Goal: Transaction & Acquisition: Purchase product/service

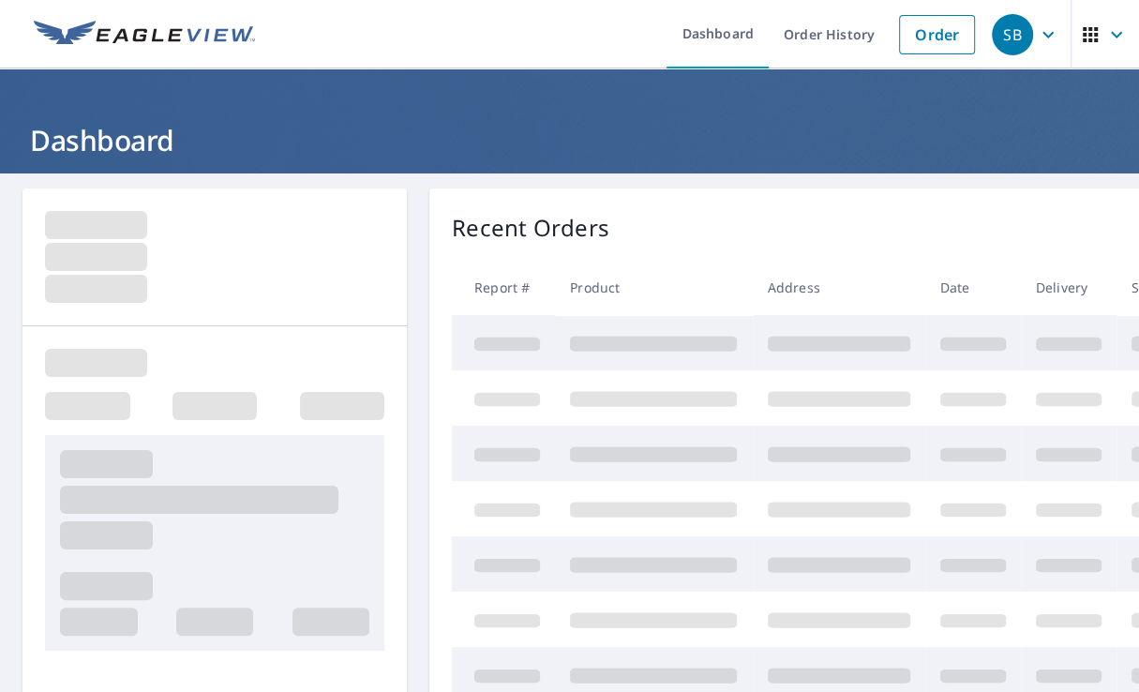
click at [942, 37] on link "Order" at bounding box center [937, 34] width 76 height 39
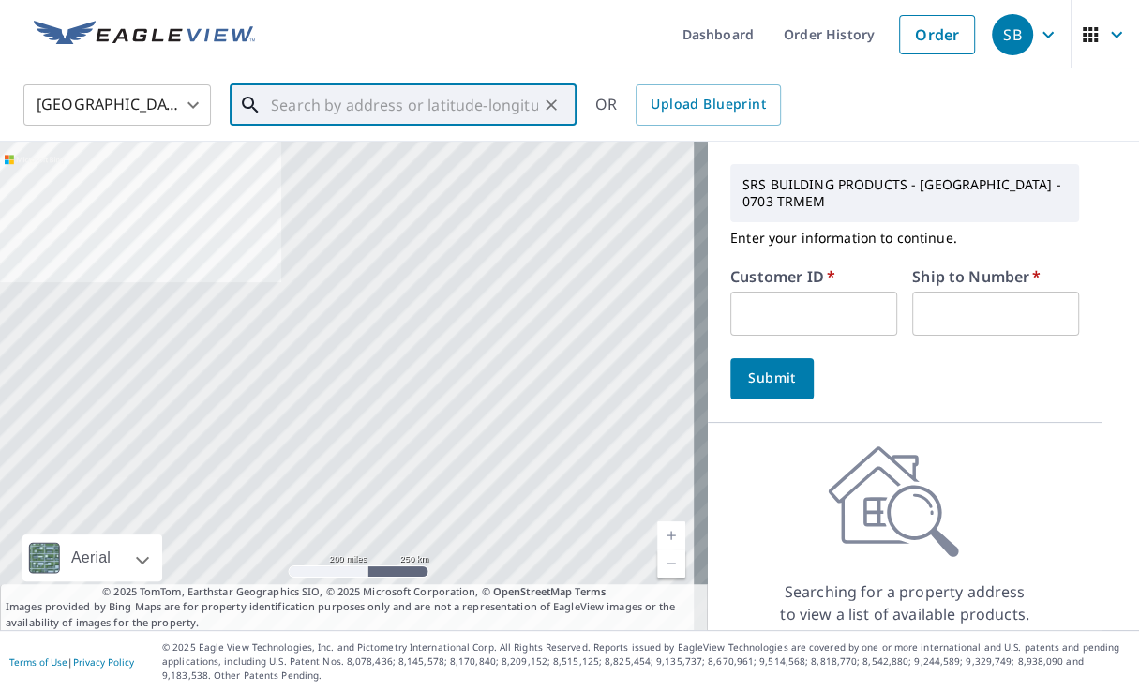
click at [291, 108] on input "text" at bounding box center [404, 105] width 267 height 52
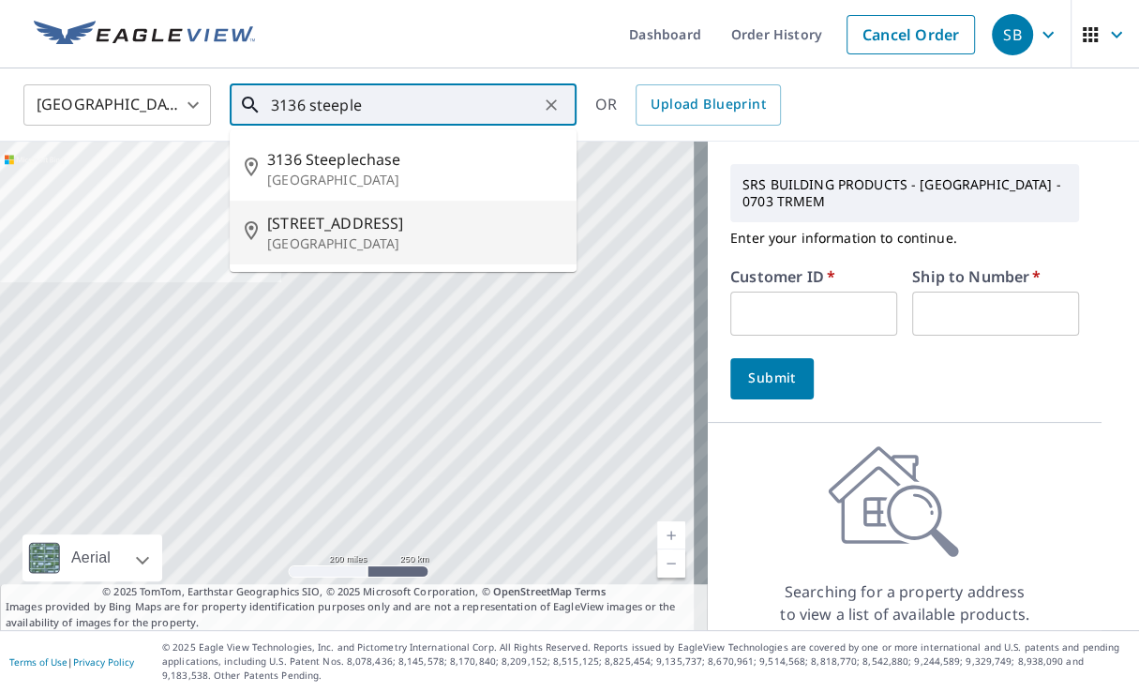
click at [311, 234] on p "[GEOGRAPHIC_DATA]" at bounding box center [414, 243] width 294 height 19
type input "[STREET_ADDRESS]"
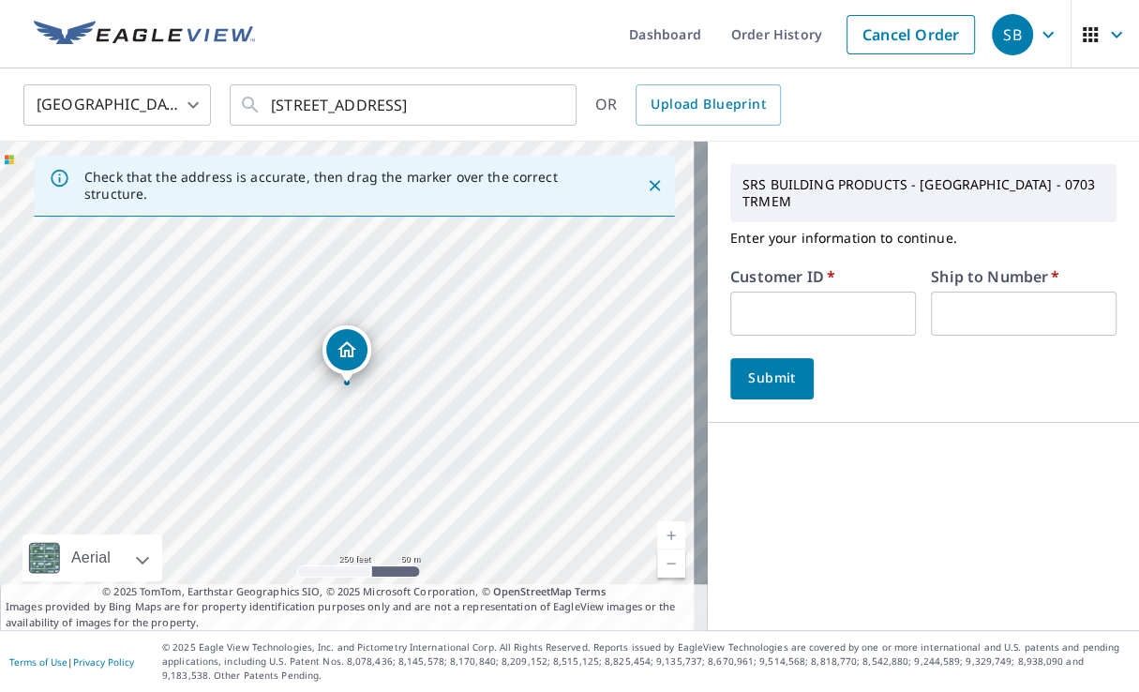
click at [762, 293] on input "text" at bounding box center [823, 314] width 186 height 44
type input "jac703"
type input "1"
click at [745, 366] on span "Submit" at bounding box center [771, 377] width 53 height 23
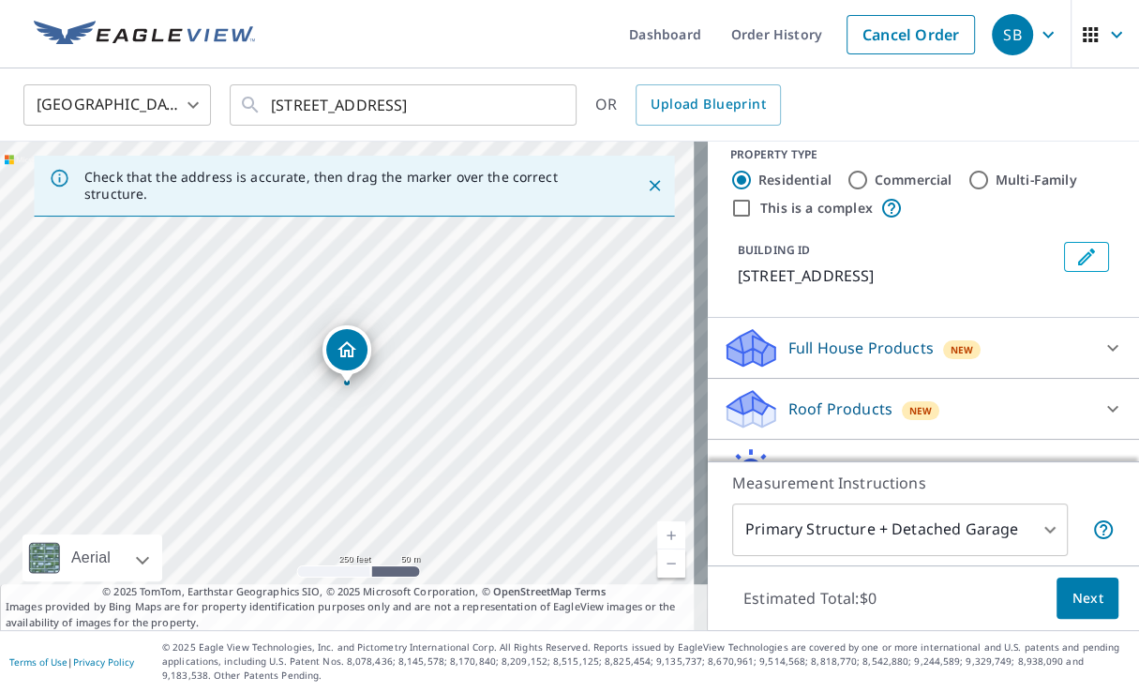
scroll to position [249, 0]
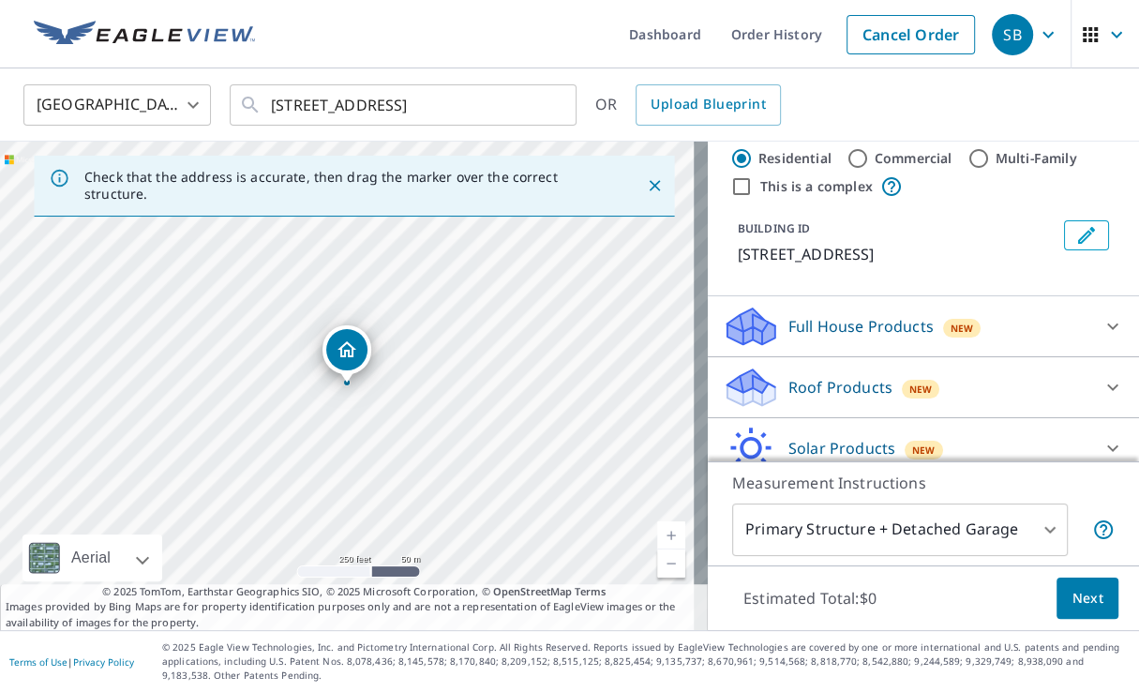
click at [800, 385] on p "Roof Products" at bounding box center [840, 387] width 104 height 22
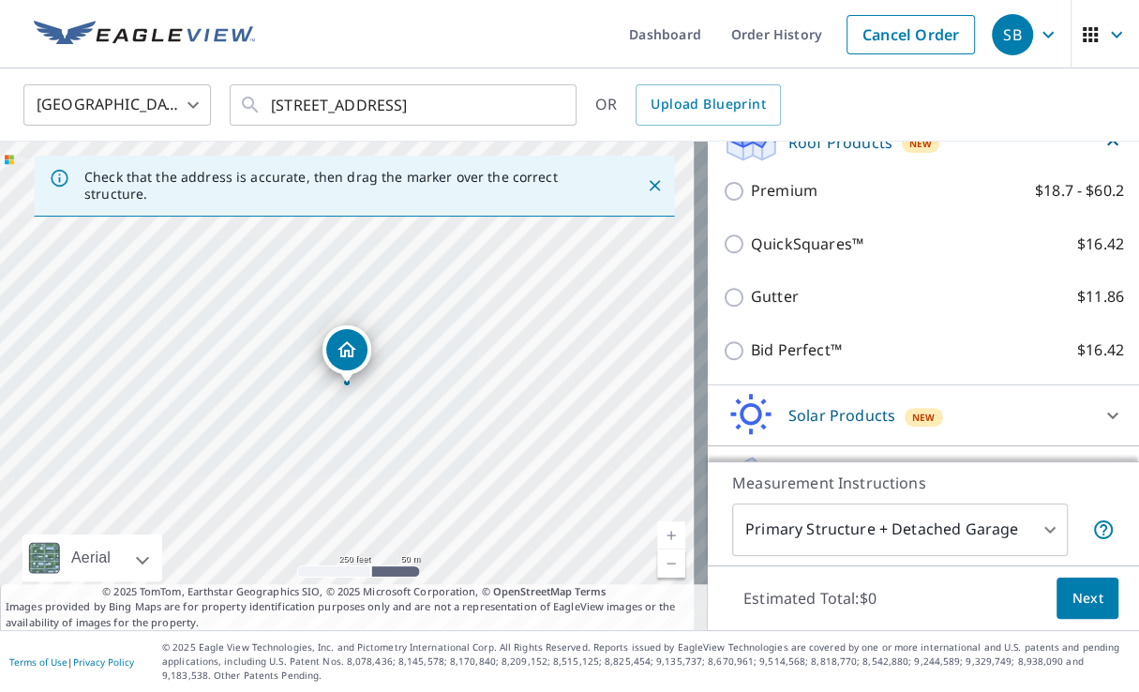
scroll to position [500, 0]
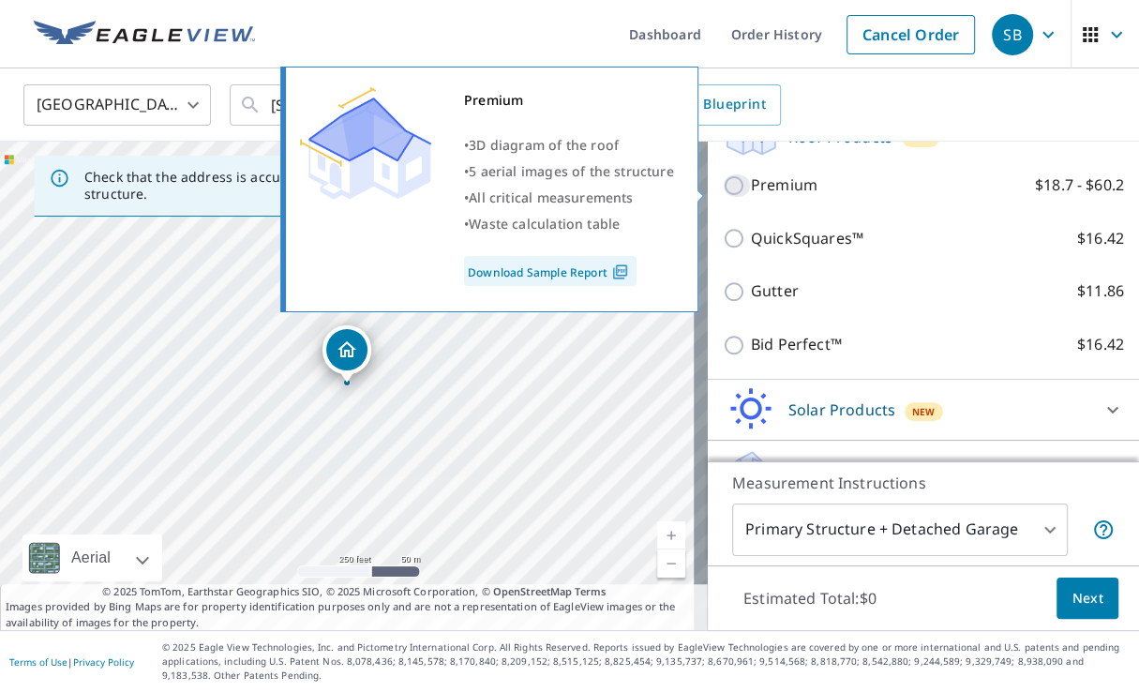
click at [723, 187] on input "Premium $18.7 - $60.2" at bounding box center [737, 185] width 28 height 22
checkbox input "true"
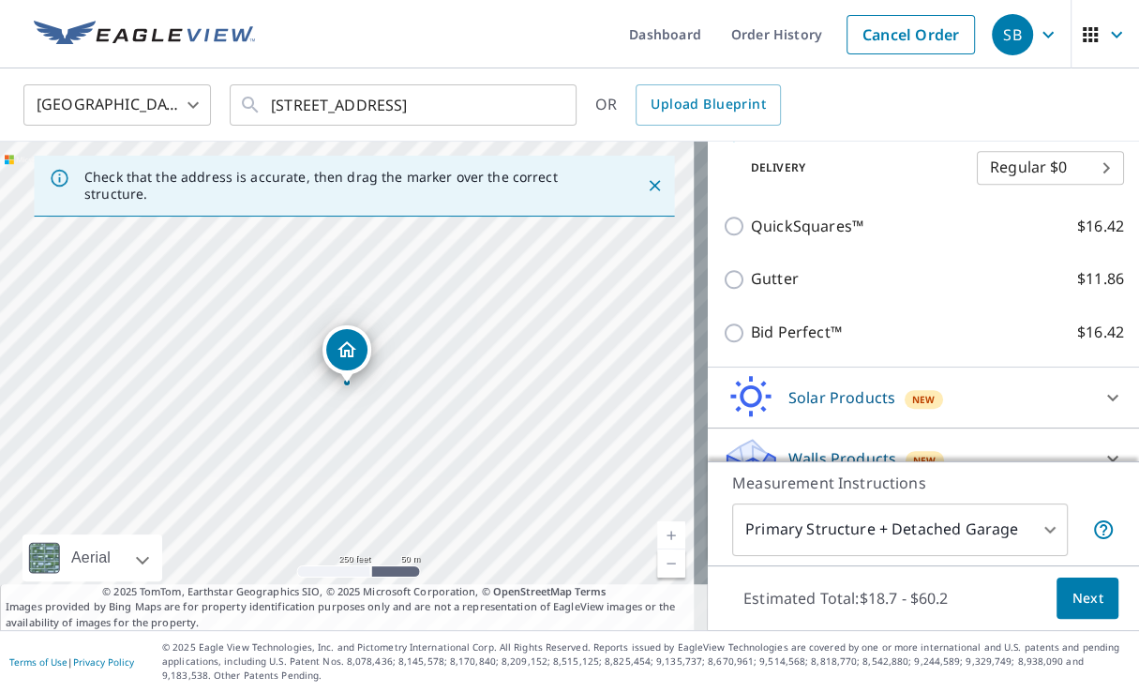
scroll to position [613, 0]
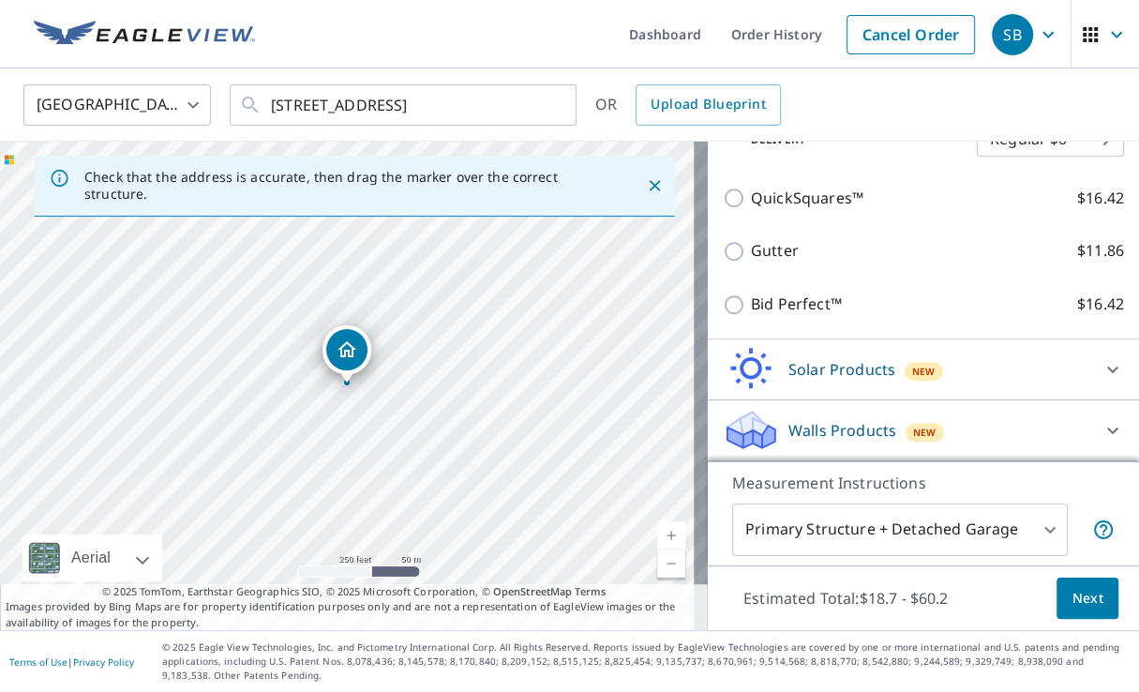
click at [1071, 599] on span "Next" at bounding box center [1087, 598] width 32 height 23
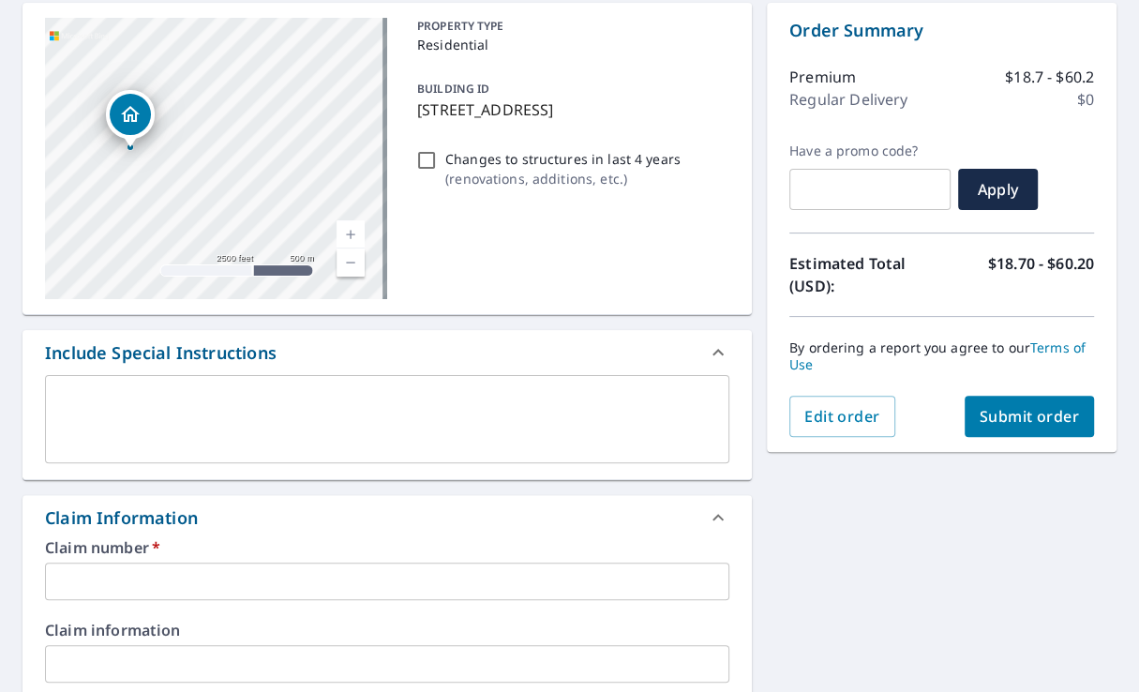
scroll to position [500, 0]
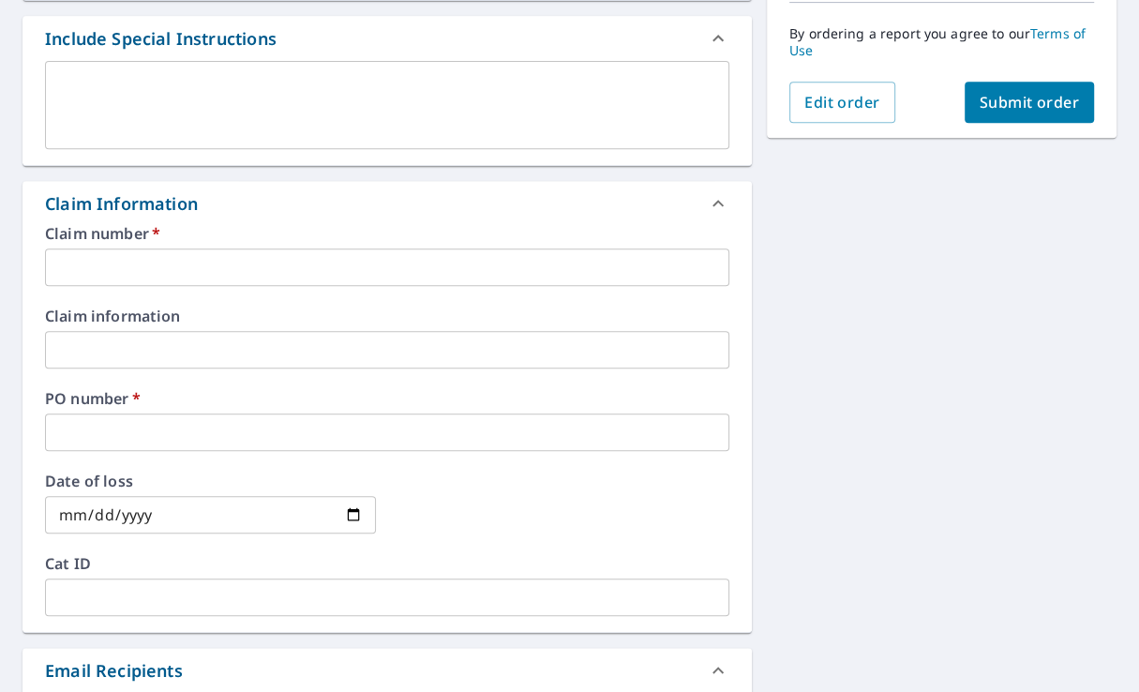
click at [72, 275] on input "text" at bounding box center [387, 266] width 684 height 37
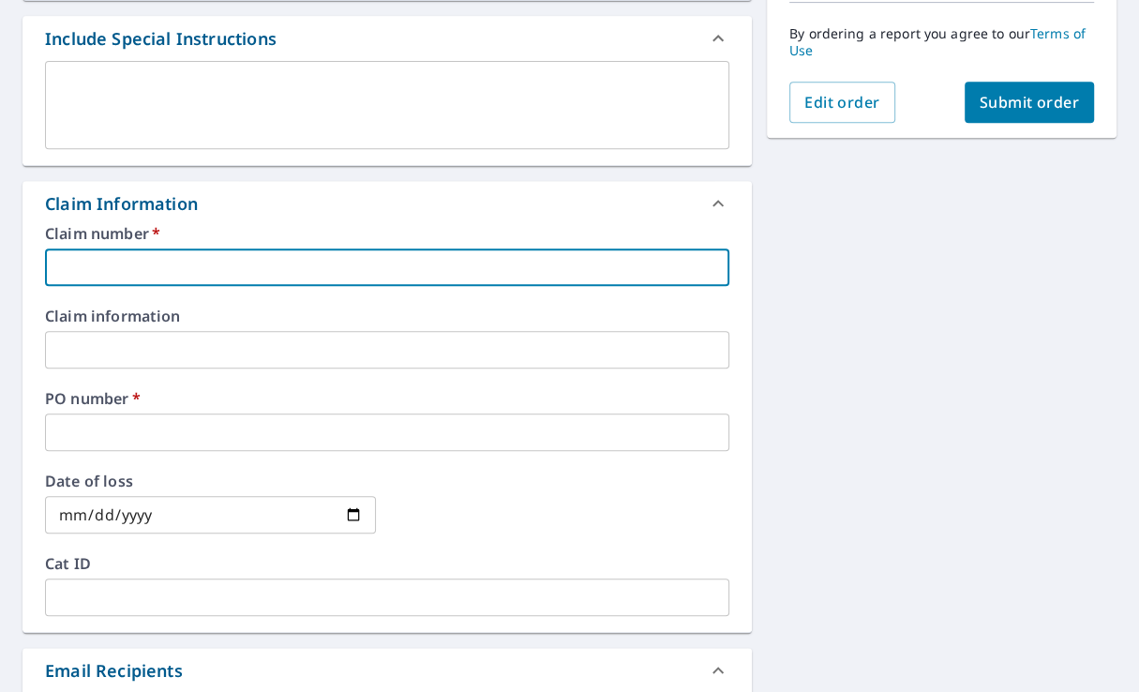
type input "3"
checkbox input "true"
type input "31"
checkbox input "true"
type input "313"
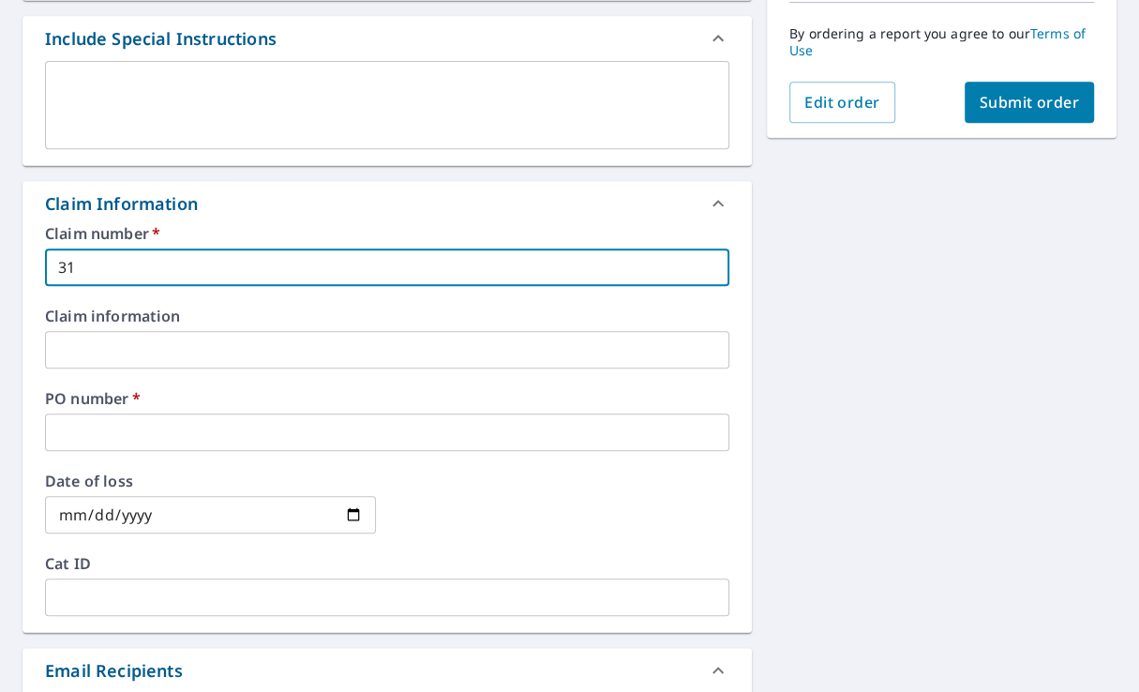
checkbox input "true"
type input "3136"
checkbox input "true"
type input "3136"
checkbox input "true"
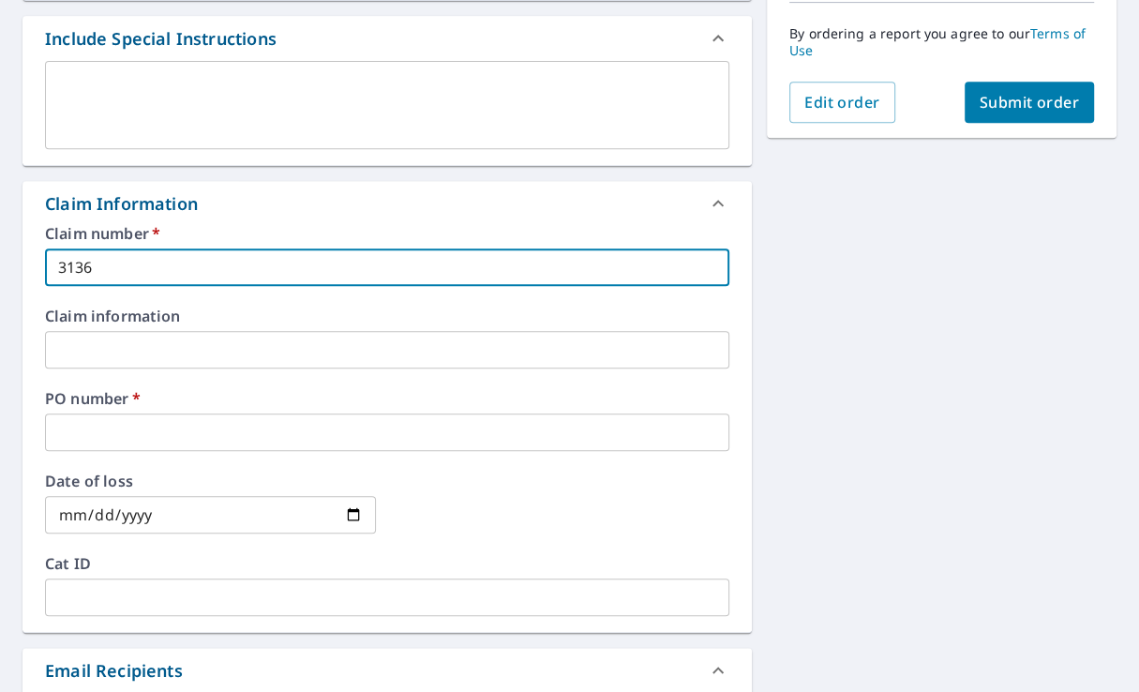
type input "3136 s"
checkbox input "true"
type input "3136 st"
checkbox input "true"
type input "3136 ste"
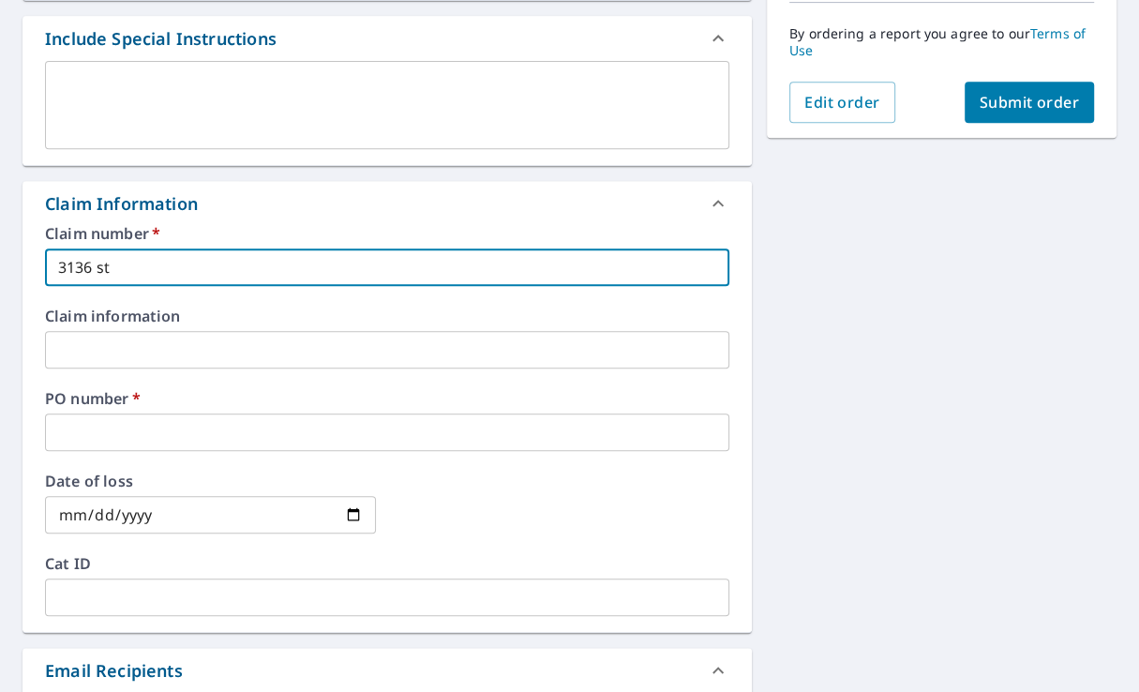
checkbox input "true"
type input "3136 stee"
checkbox input "true"
type input "3136 steep"
checkbox input "true"
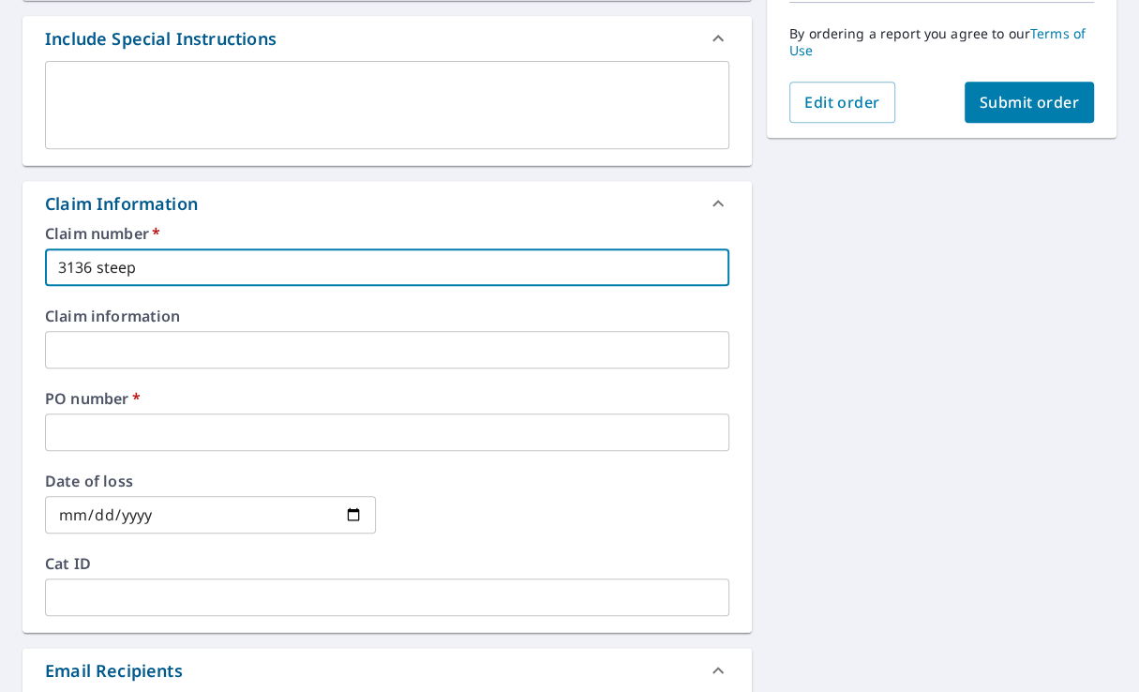
type input "3136 steepl"
checkbox input "true"
type input "3136 steeple"
checkbox input "true"
type input "3136 steepleg"
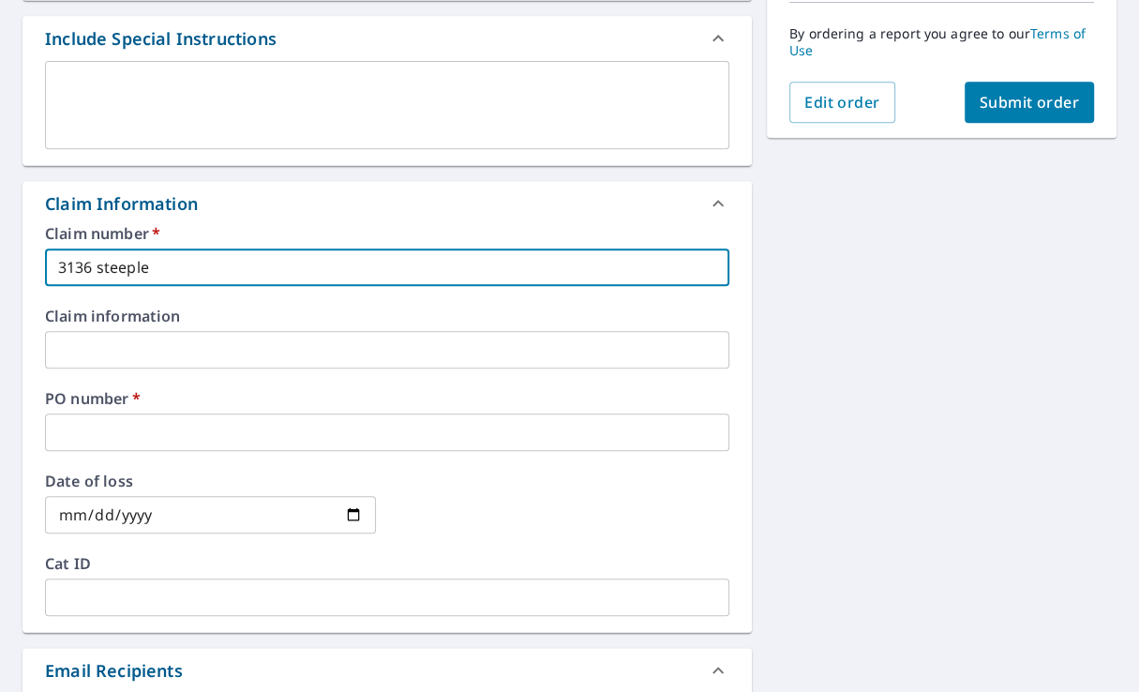
checkbox input "true"
type input "3136 steeplega"
checkbox input "true"
type input "3136 steeplegat"
checkbox input "true"
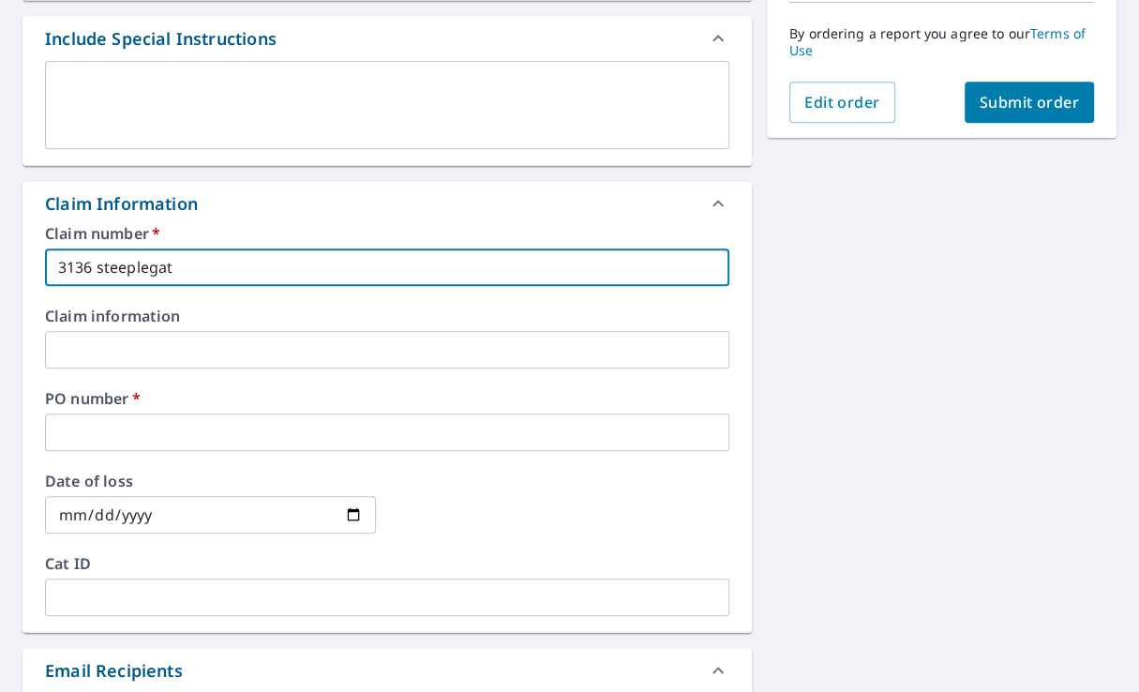
type input "3136 steeplegate"
checkbox input "true"
type input "3136 steeplegate"
checkbox input "true"
type input "3136 steeplegate d"
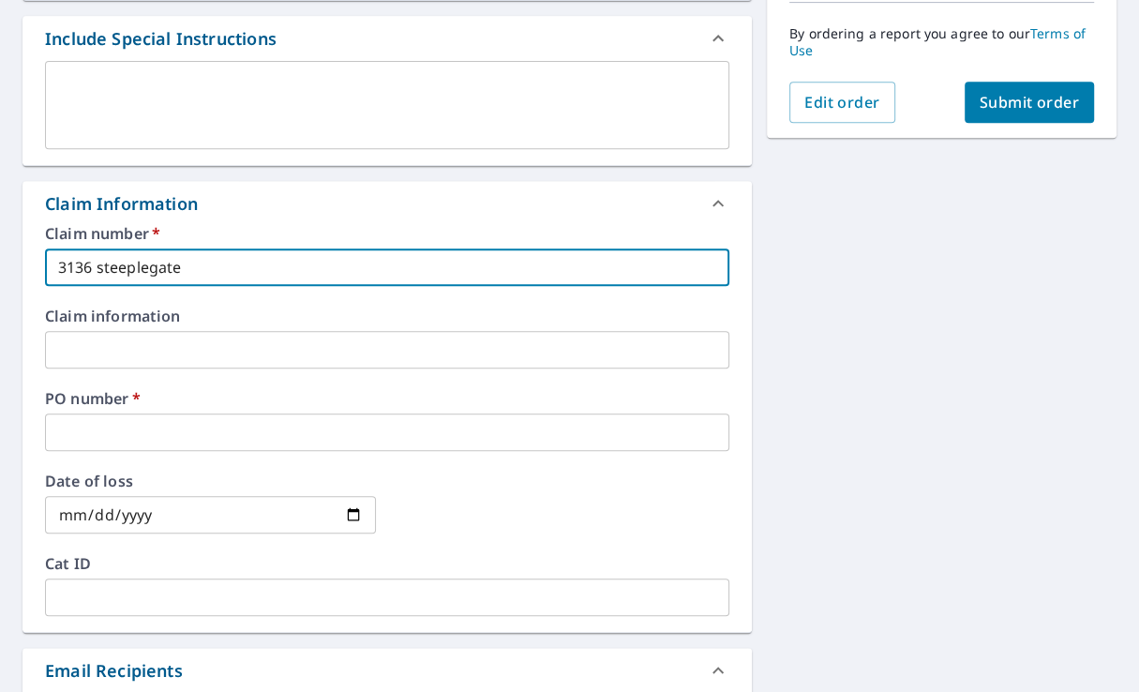
checkbox input "true"
type input "[STREET_ADDRESS]"
checkbox input "true"
type input "[STREET_ADDRESS]"
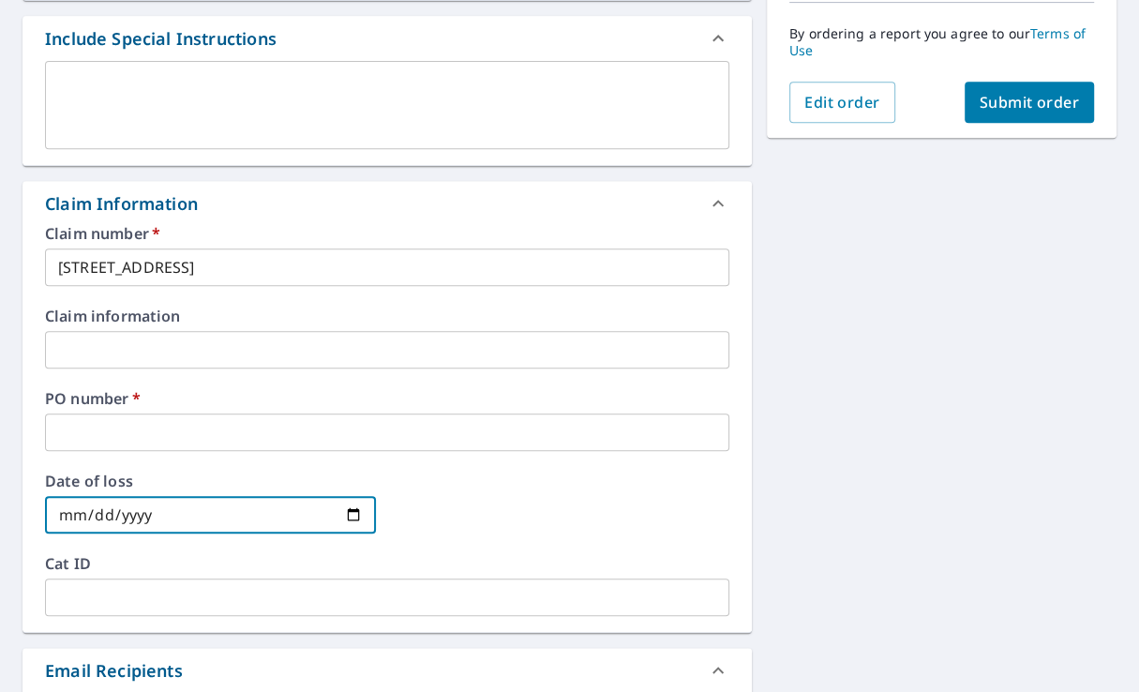
click at [114, 439] on input "text" at bounding box center [387, 431] width 684 height 37
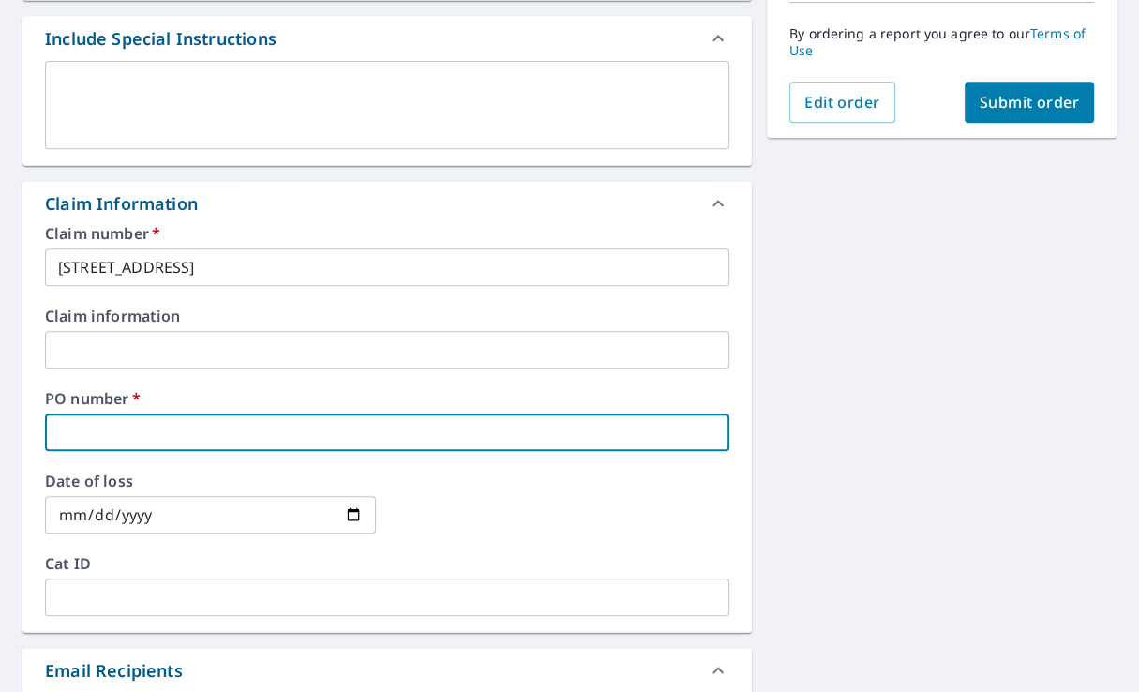
type input "j"
checkbox input "true"
type input "ja"
checkbox input "true"
type input "jac"
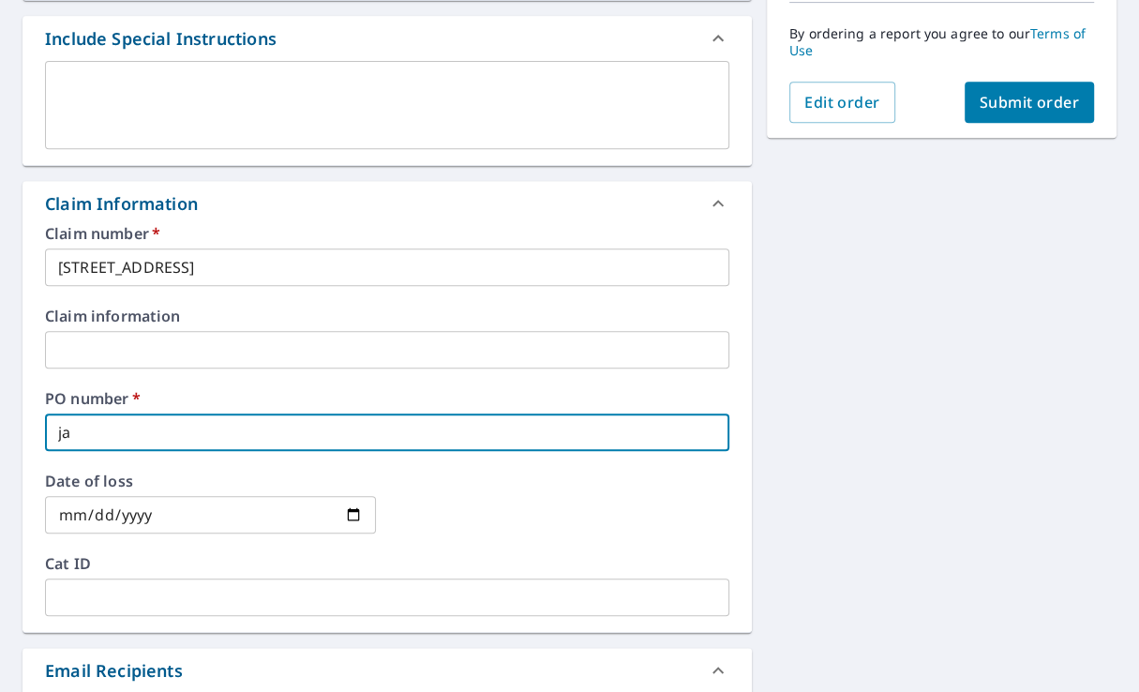
checkbox input "true"
type input "jac7"
checkbox input "true"
type input "jac70"
checkbox input "true"
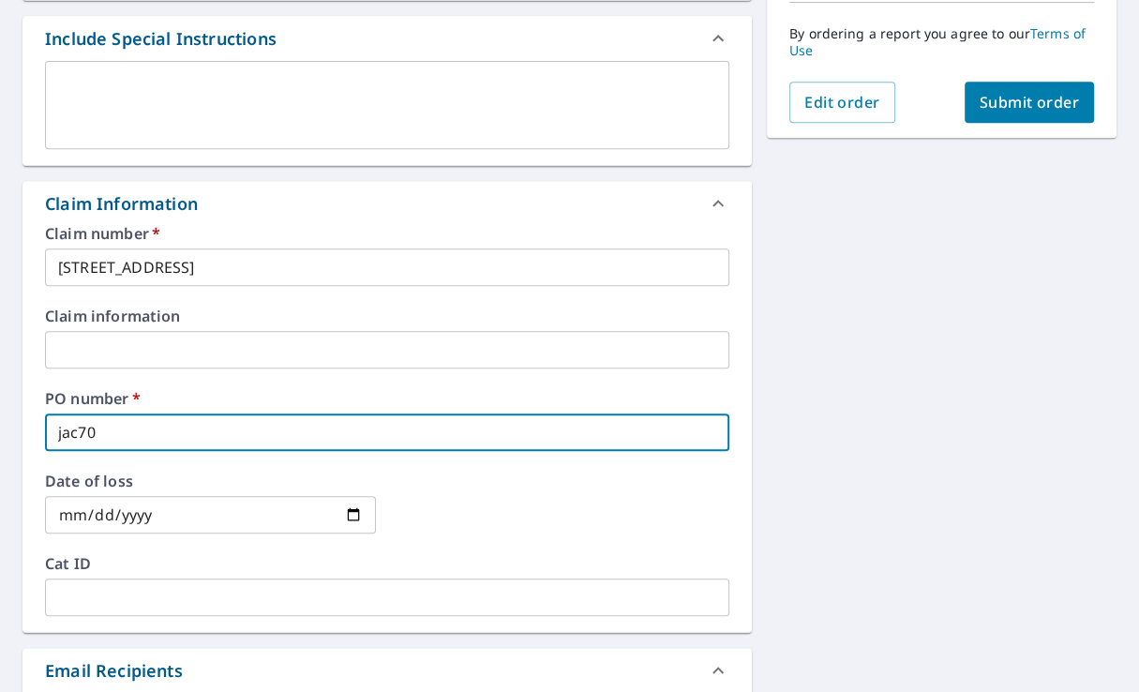
type input "jac703"
checkbox input "true"
type input "jac703"
click at [1033, 79] on div "By ordering a report you agree to our Terms of Use" at bounding box center [941, 42] width 305 height 79
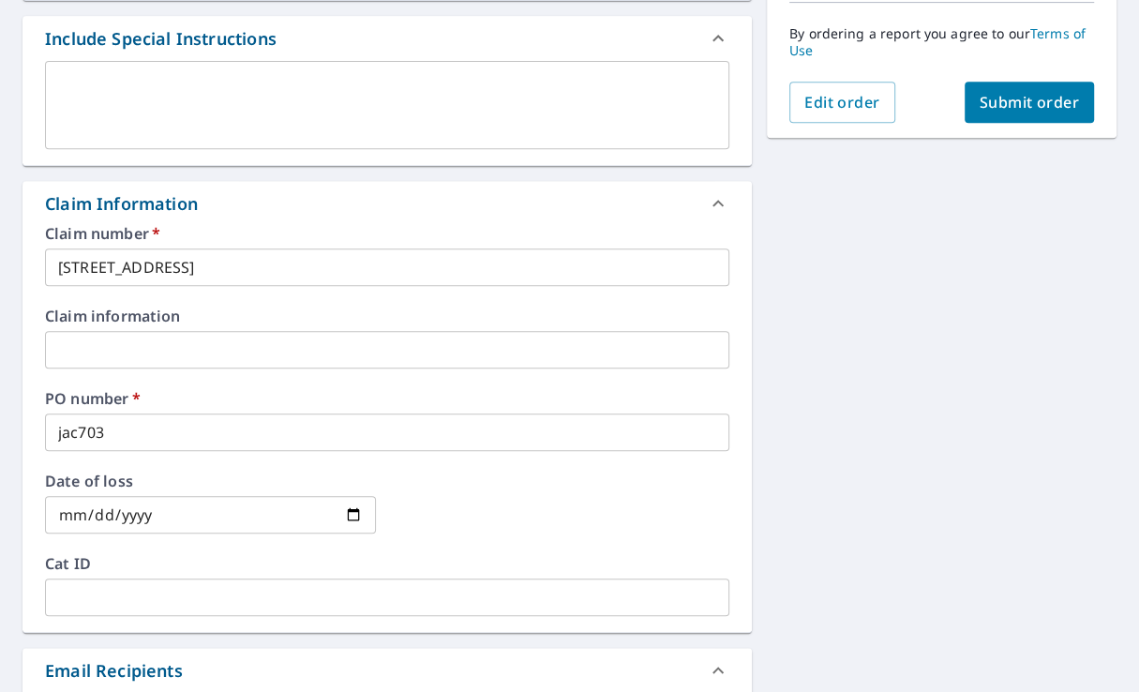
click at [1033, 82] on button "Submit order" at bounding box center [1029, 102] width 130 height 41
checkbox input "true"
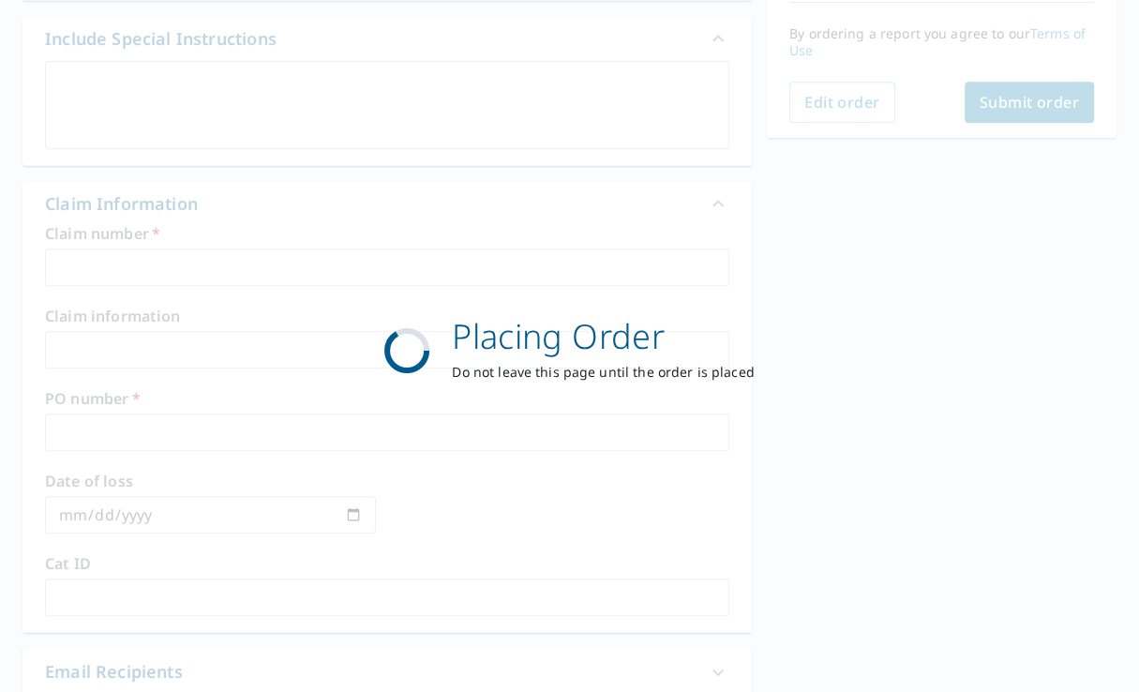
scroll to position [424, 0]
